Goal: Navigation & Orientation: Find specific page/section

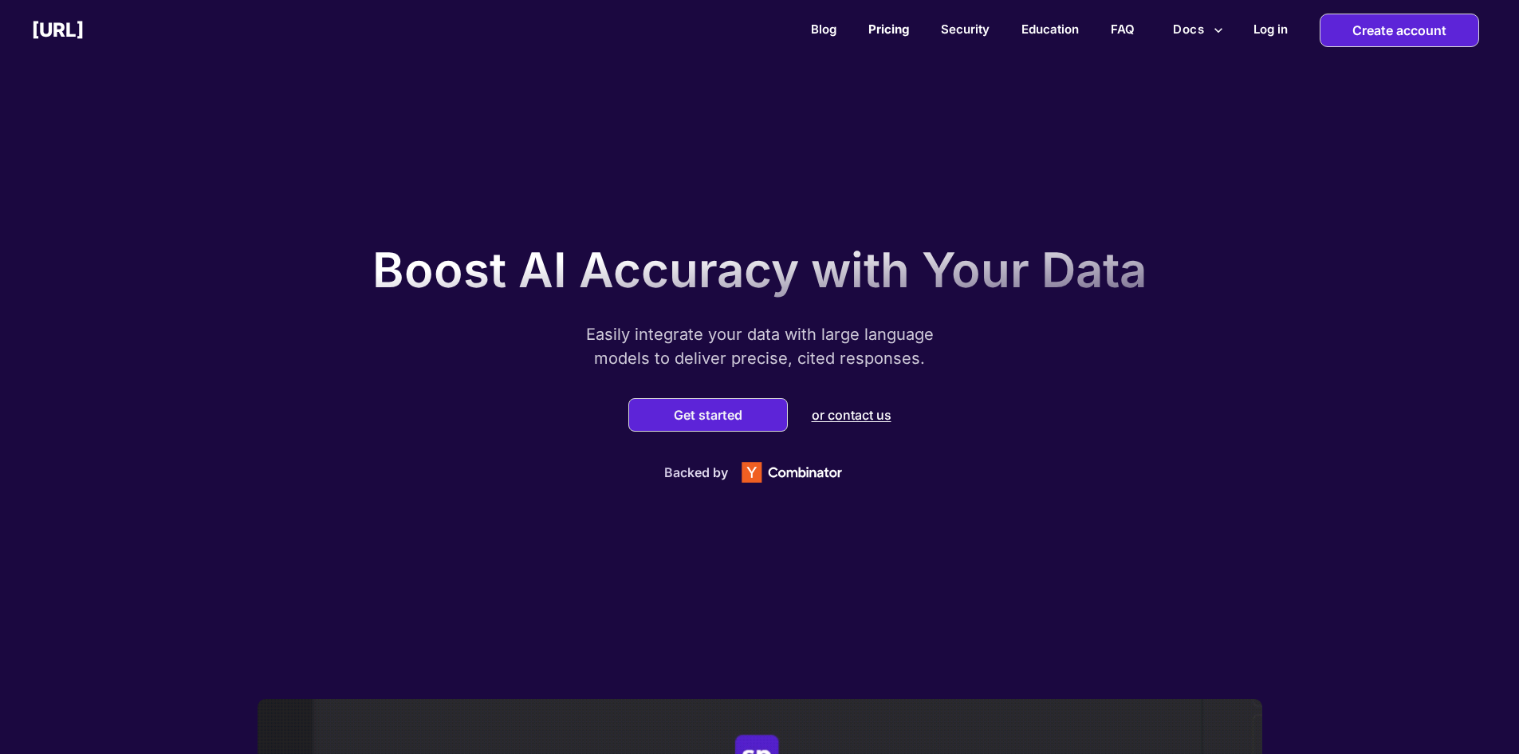
click at [885, 27] on link "Pricing" at bounding box center [888, 29] width 41 height 15
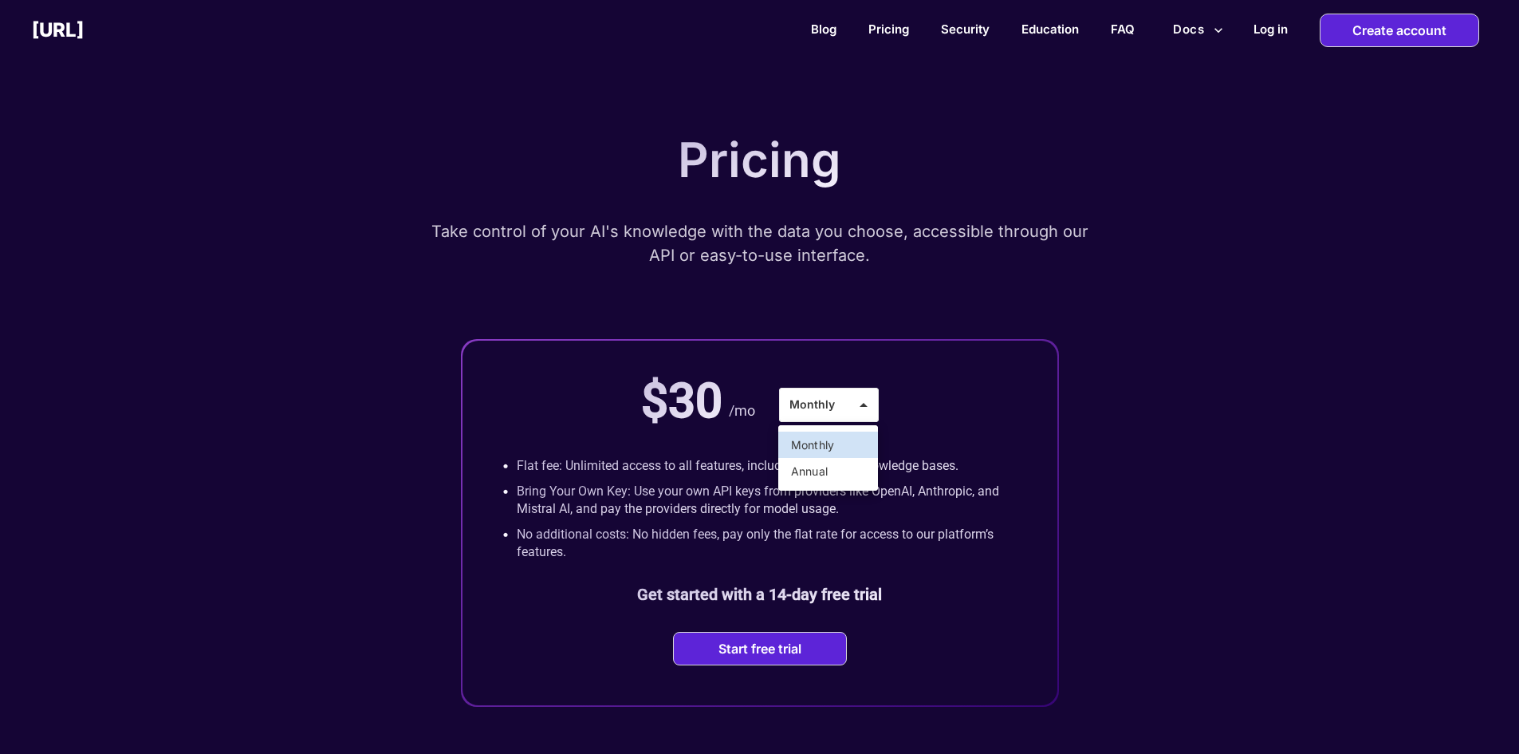
click at [842, 409] on div at bounding box center [765, 377] width 1531 height 754
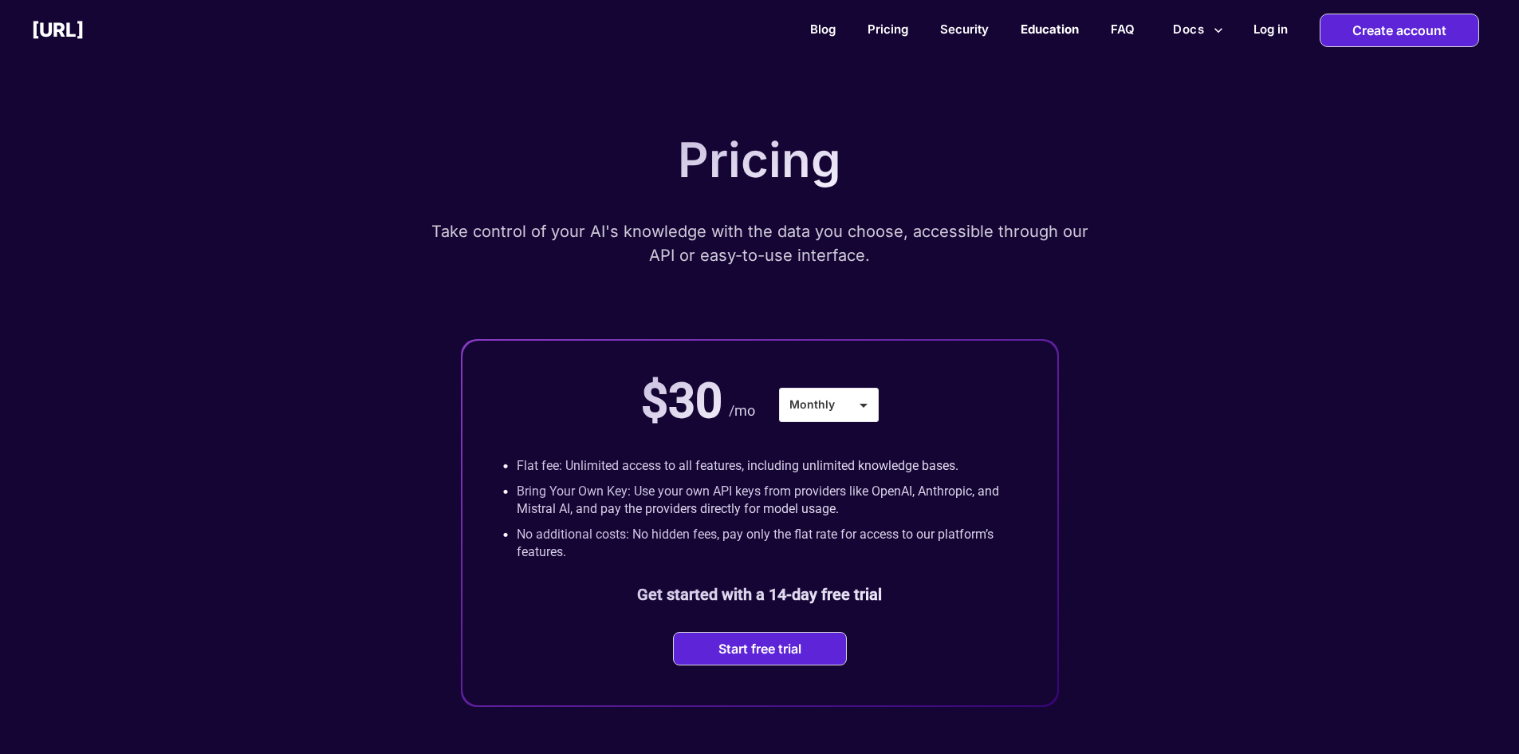
click at [1026, 28] on link "Education" at bounding box center [1050, 29] width 58 height 15
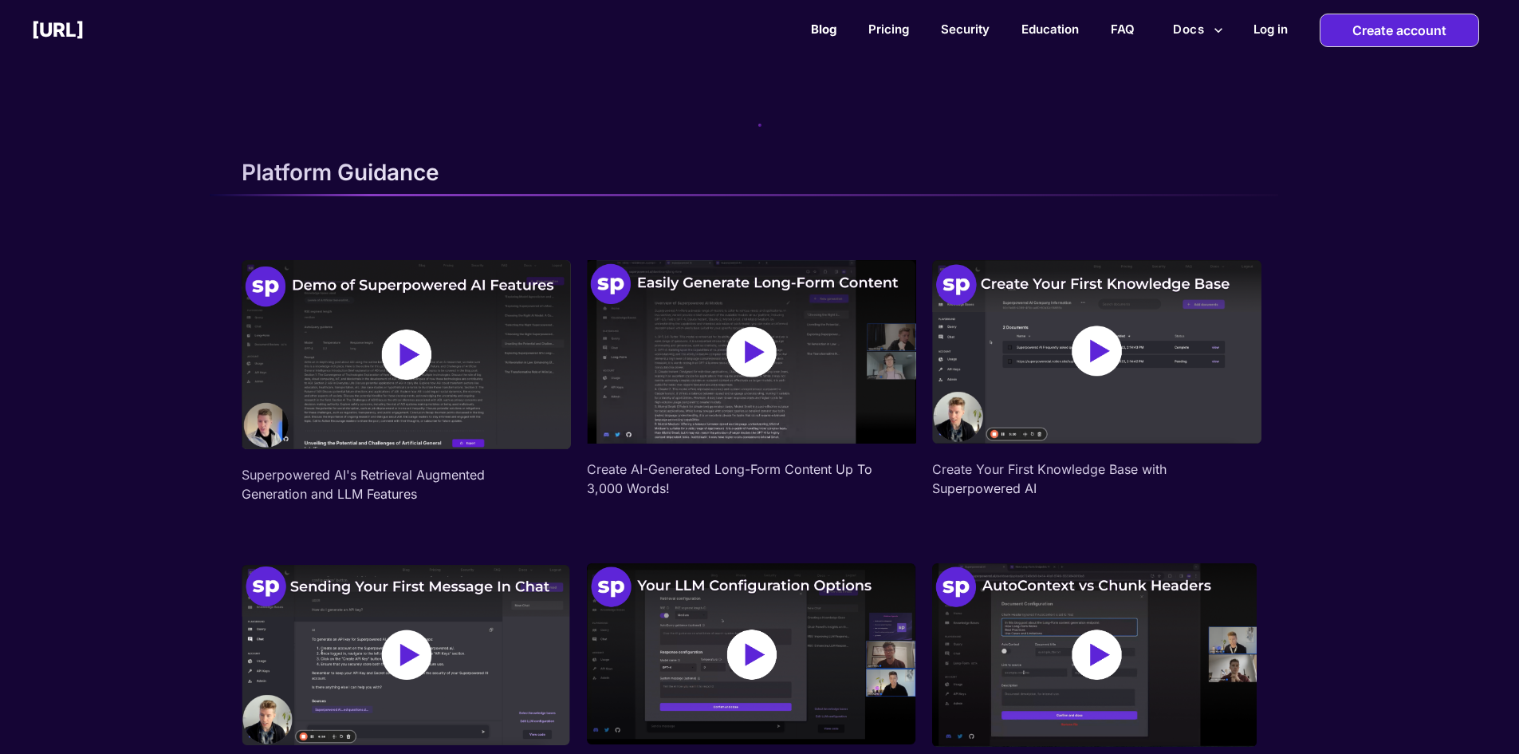
click at [825, 30] on link "Blog" at bounding box center [824, 29] width 26 height 15
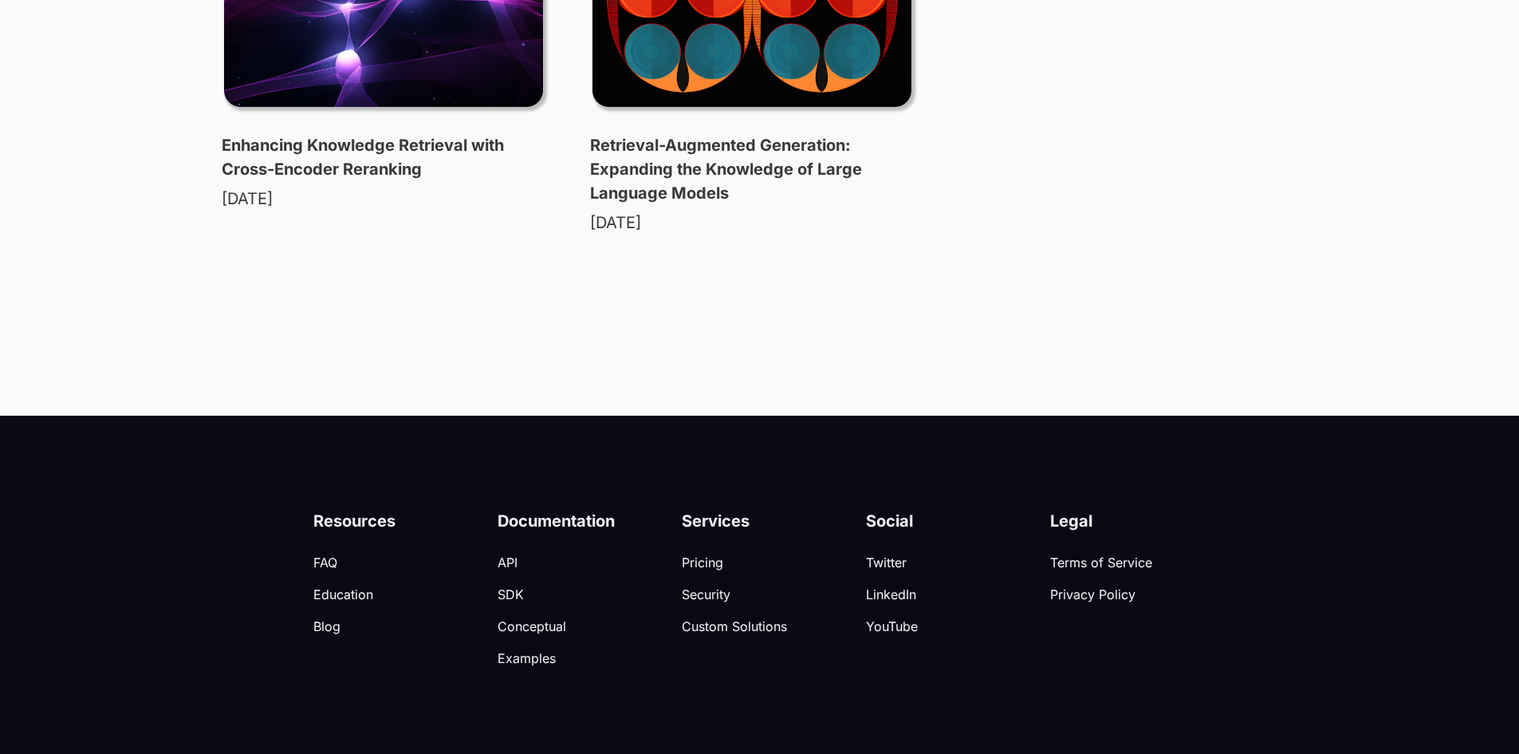
scroll to position [1185, 0]
